Goal: Transaction & Acquisition: Purchase product/service

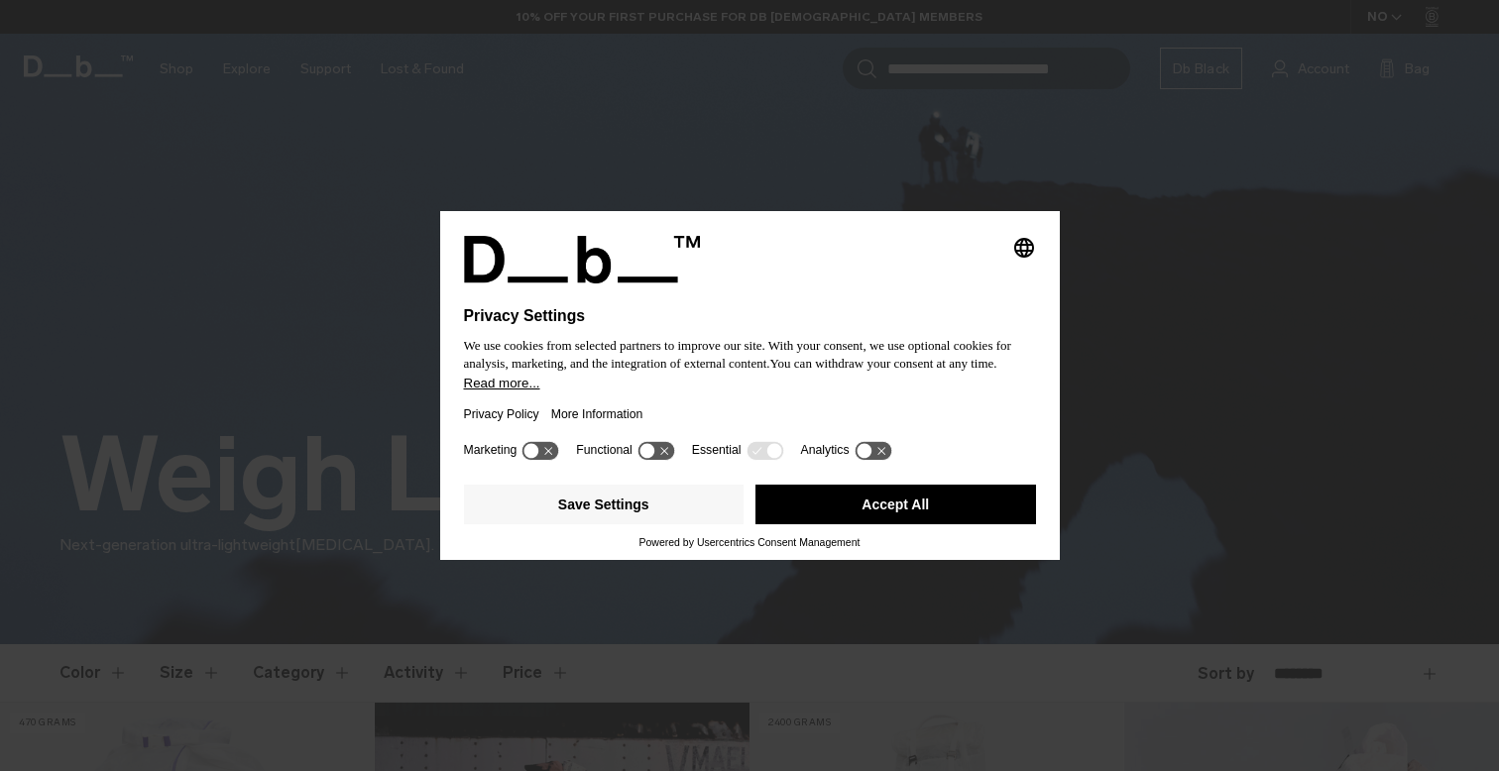
click at [726, 401] on div "Privacy Policy More Information" at bounding box center [750, 415] width 572 height 46
click at [841, 507] on button "Accept All" at bounding box center [895, 505] width 281 height 40
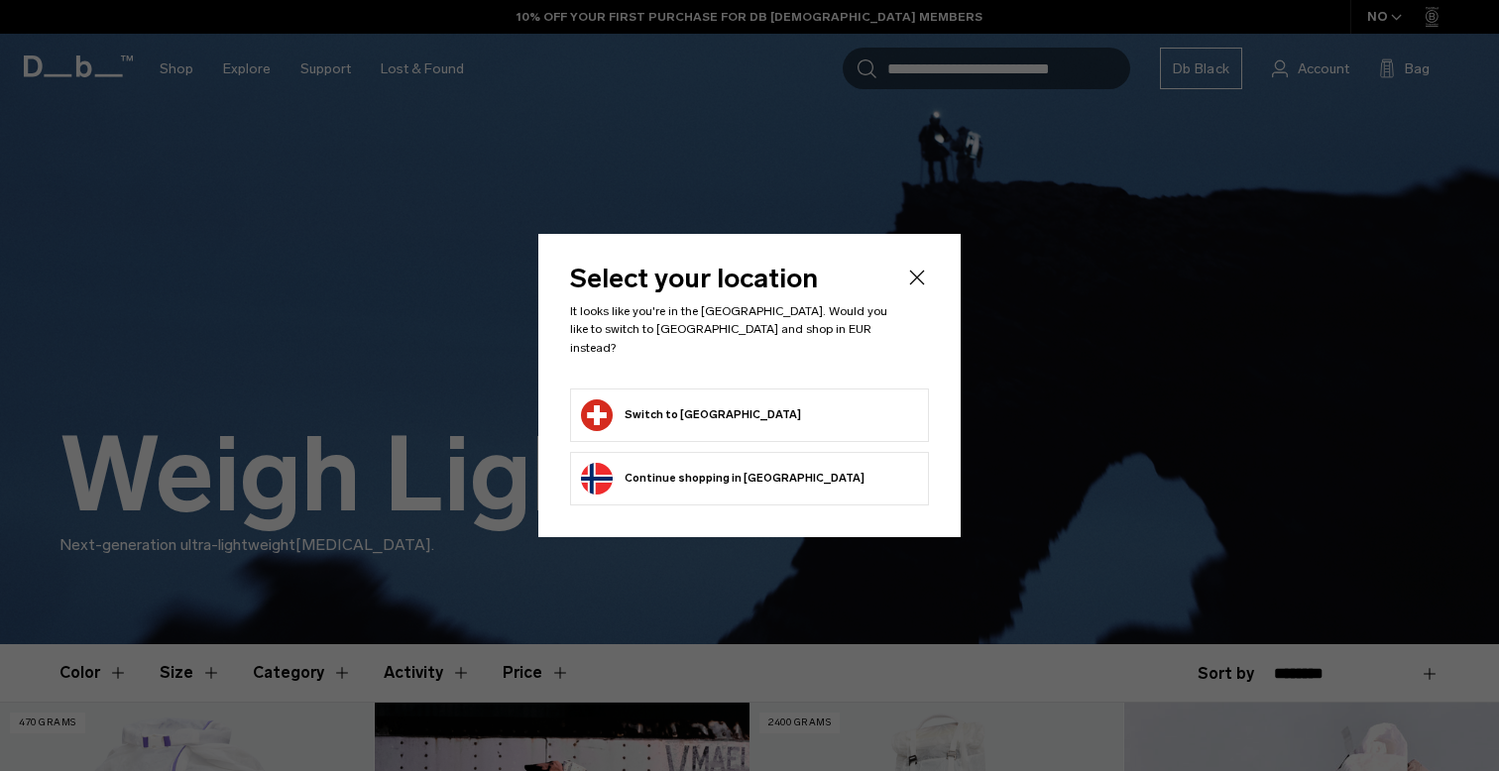
click at [689, 401] on button "Switch to Switzerland" at bounding box center [691, 416] width 220 height 32
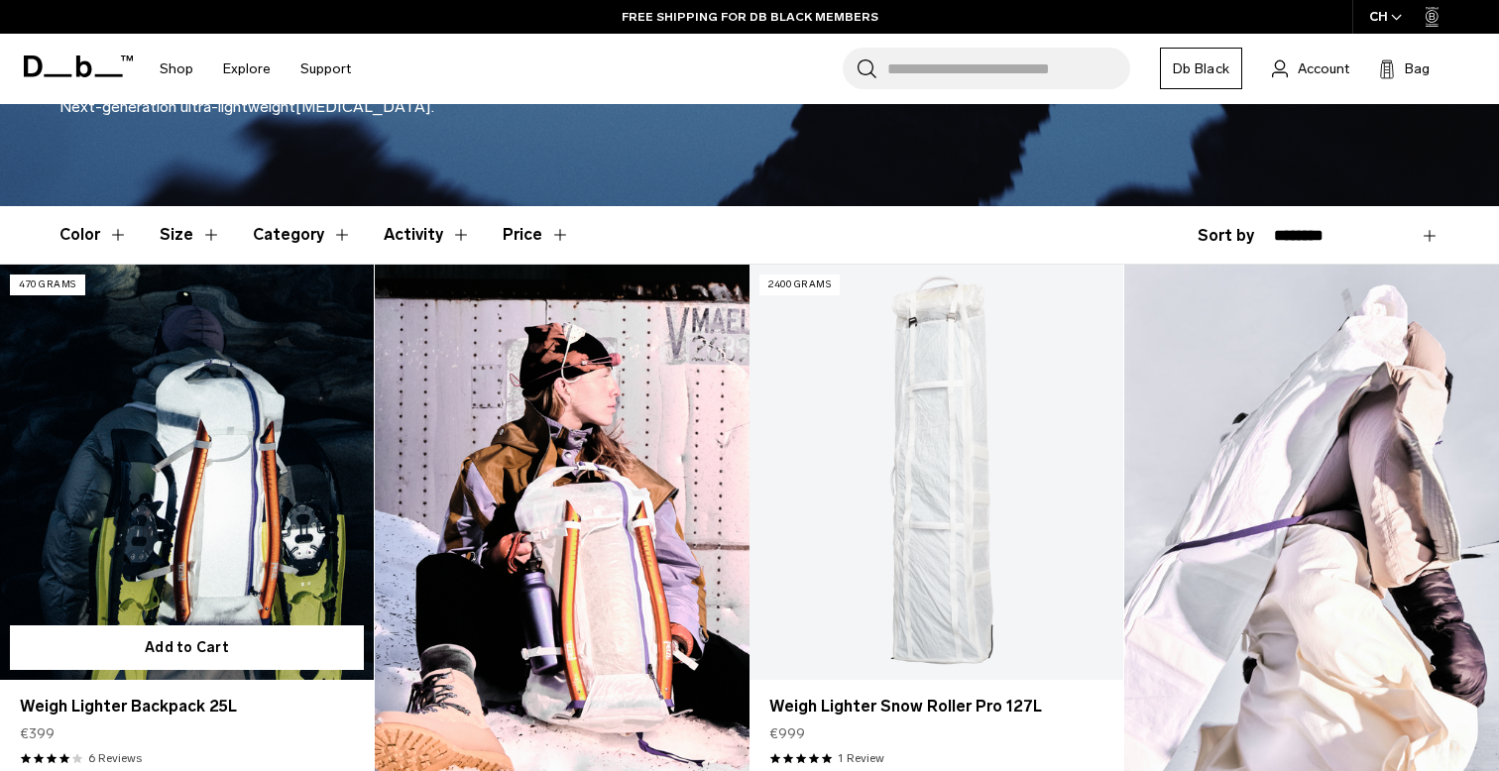
scroll to position [412, 0]
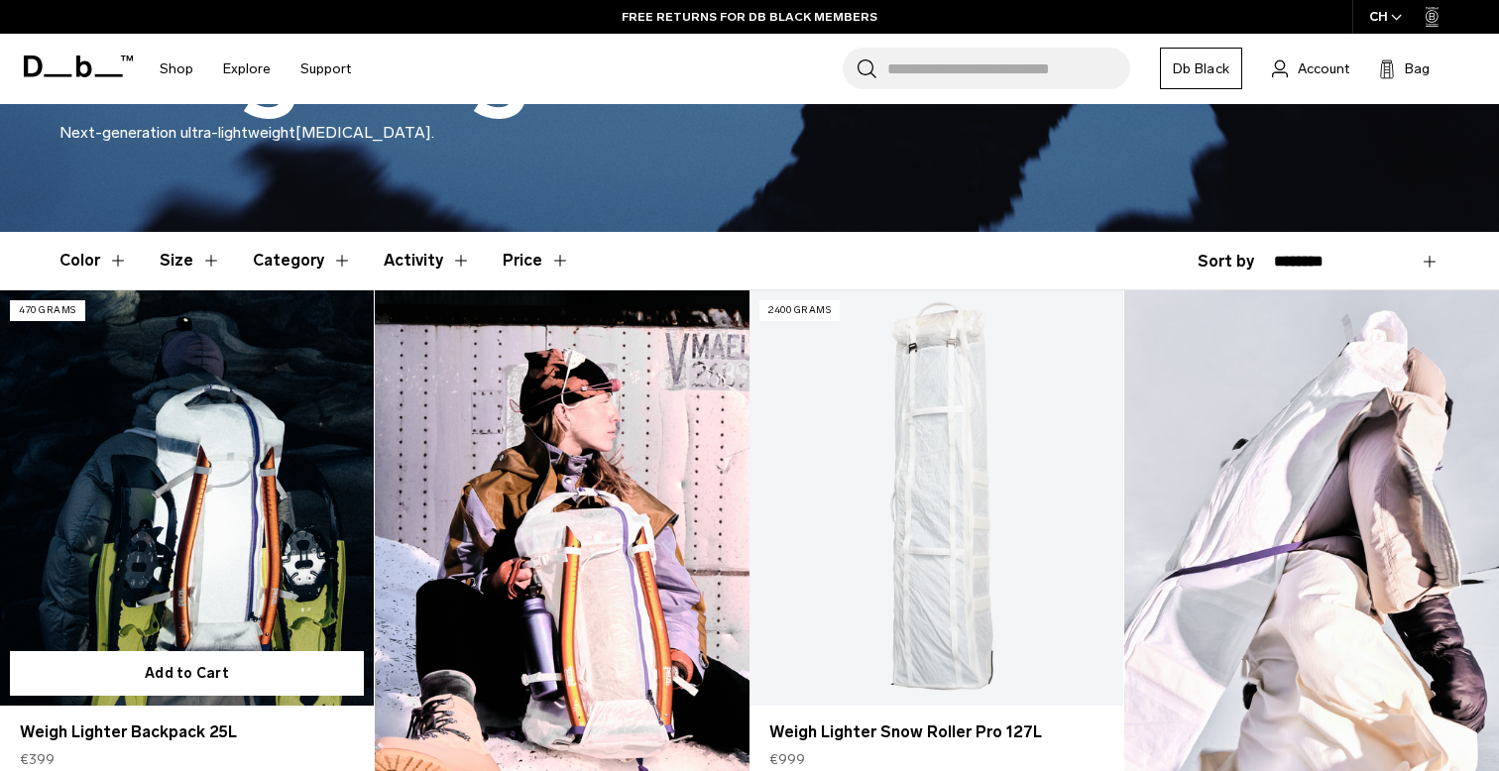
click at [234, 393] on link "Weigh Lighter Backpack 25L" at bounding box center [187, 497] width 374 height 415
